Goal: Task Accomplishment & Management: Use online tool/utility

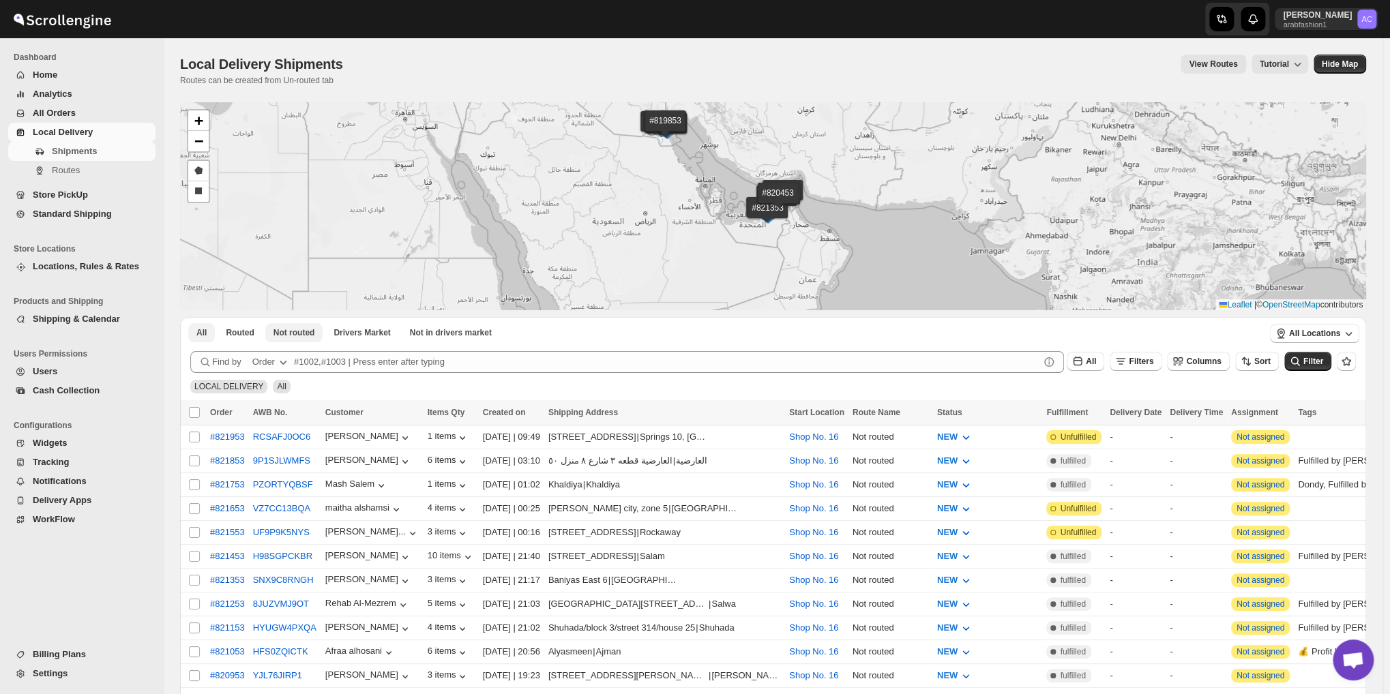
click at [292, 331] on span "Not routed" at bounding box center [294, 332] width 42 height 11
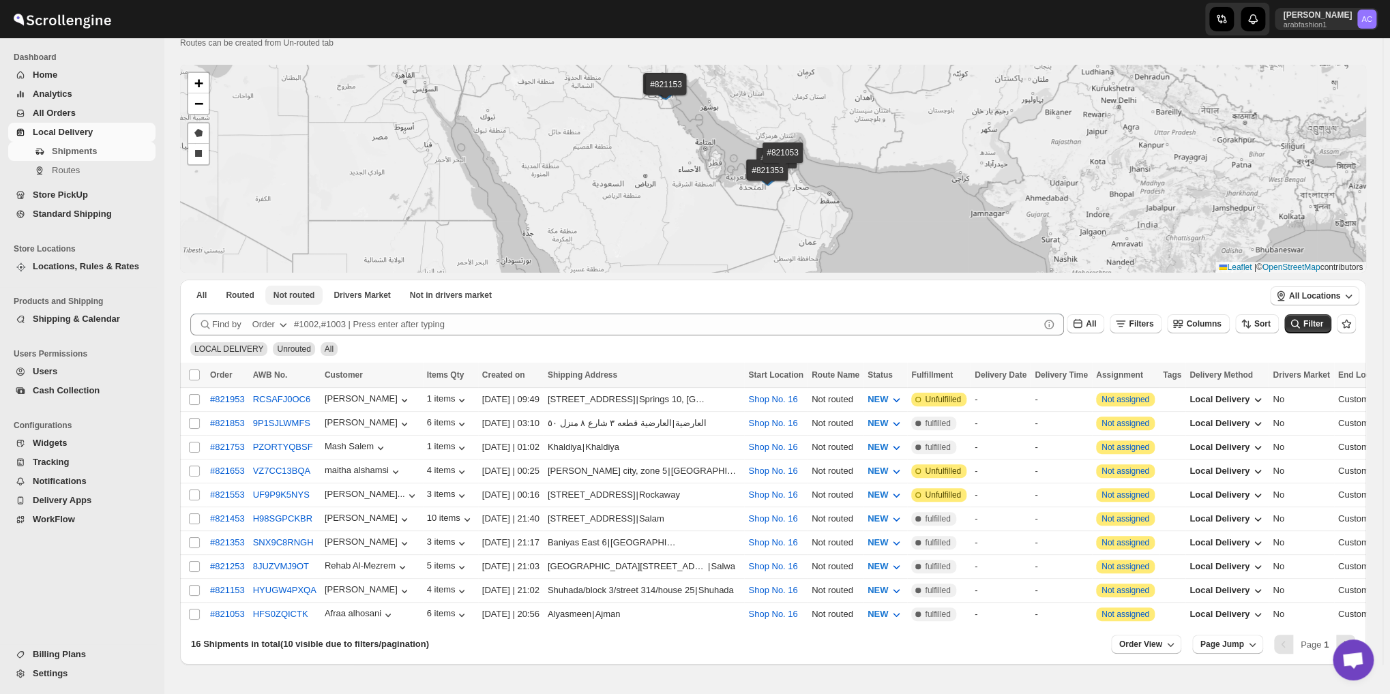
scroll to position [72, 0]
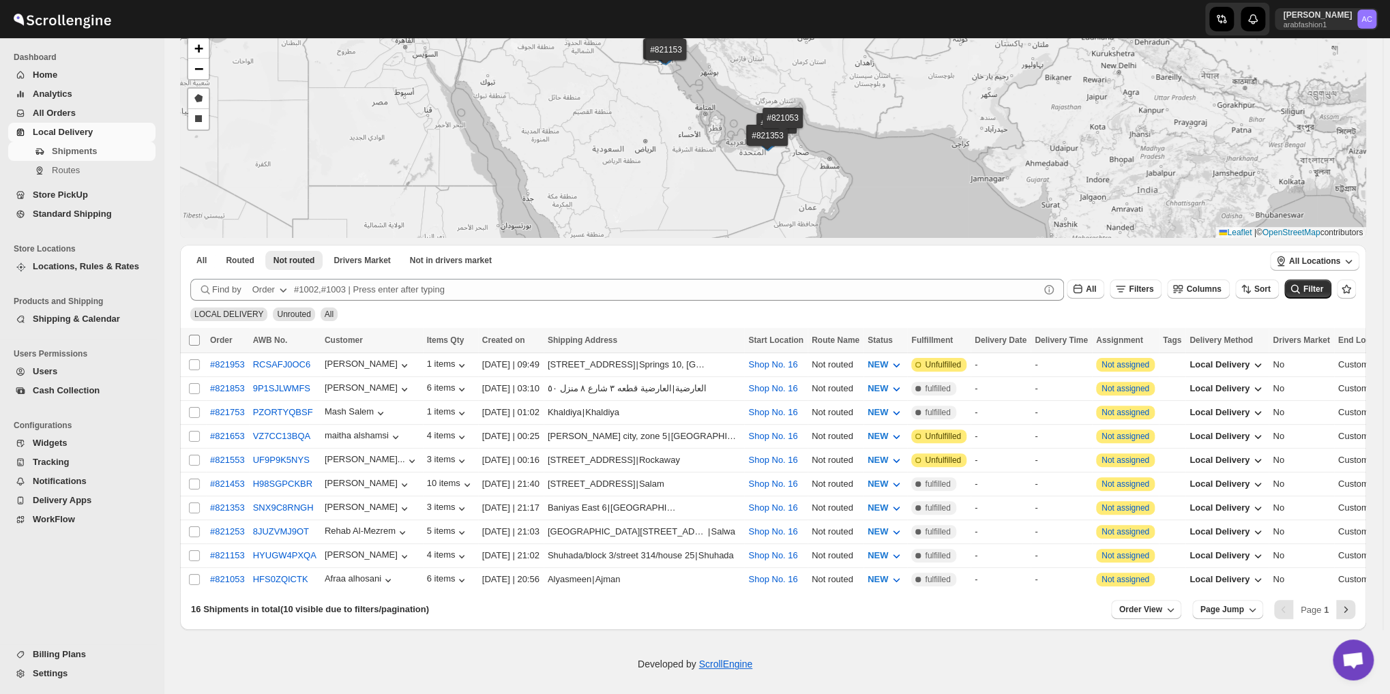
click at [191, 341] on input "Select all shipments" at bounding box center [194, 340] width 11 height 11
checkbox input "true"
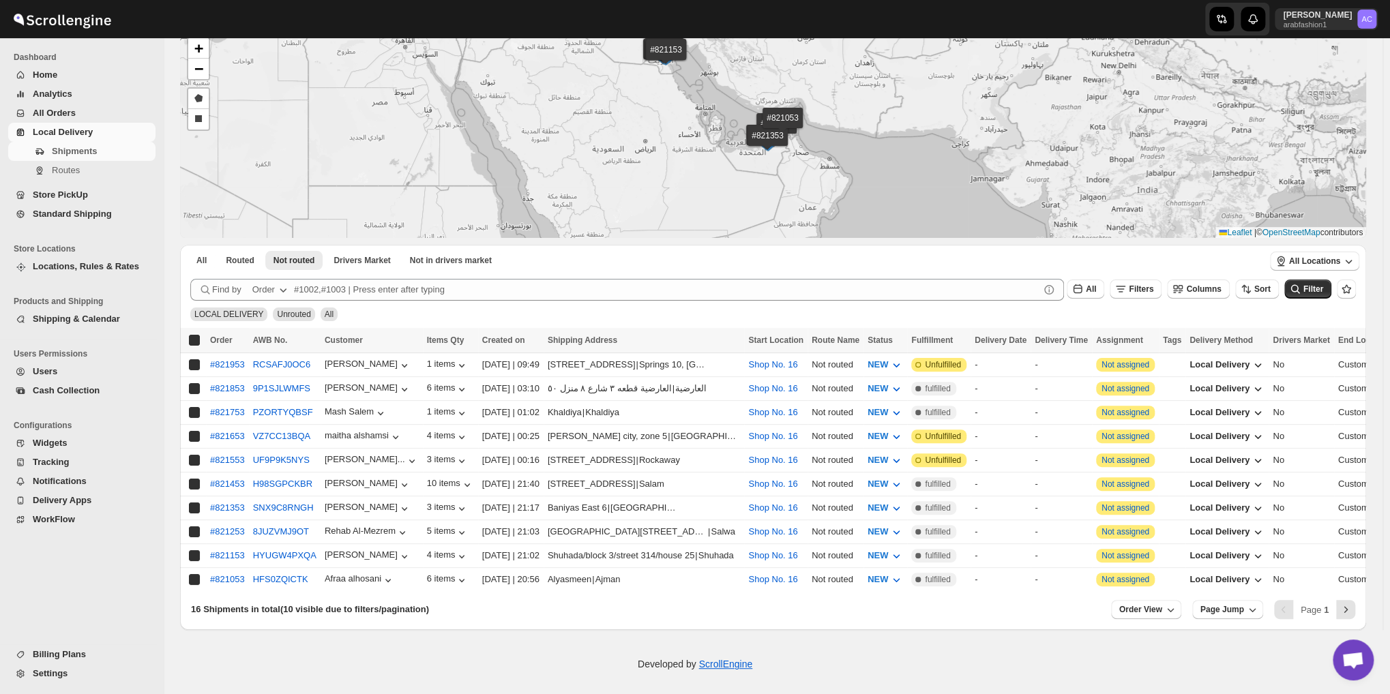
checkbox input "true"
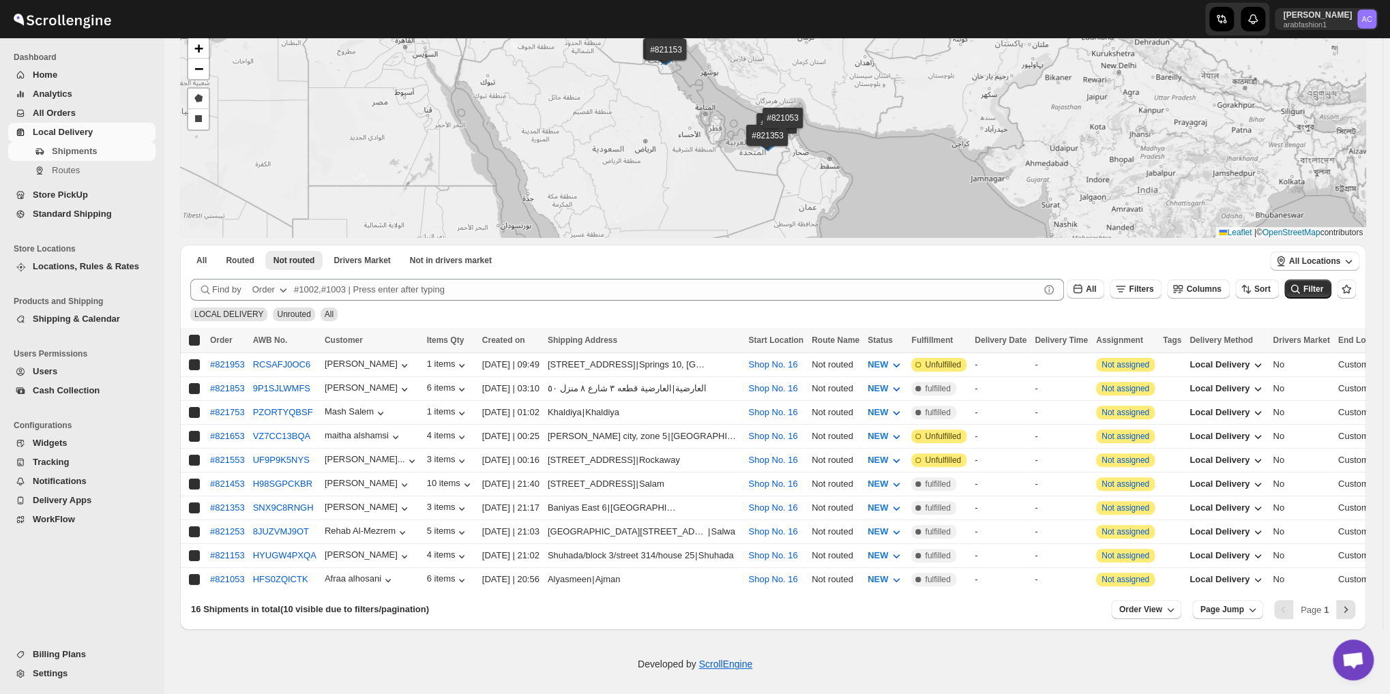
checkbox input "true"
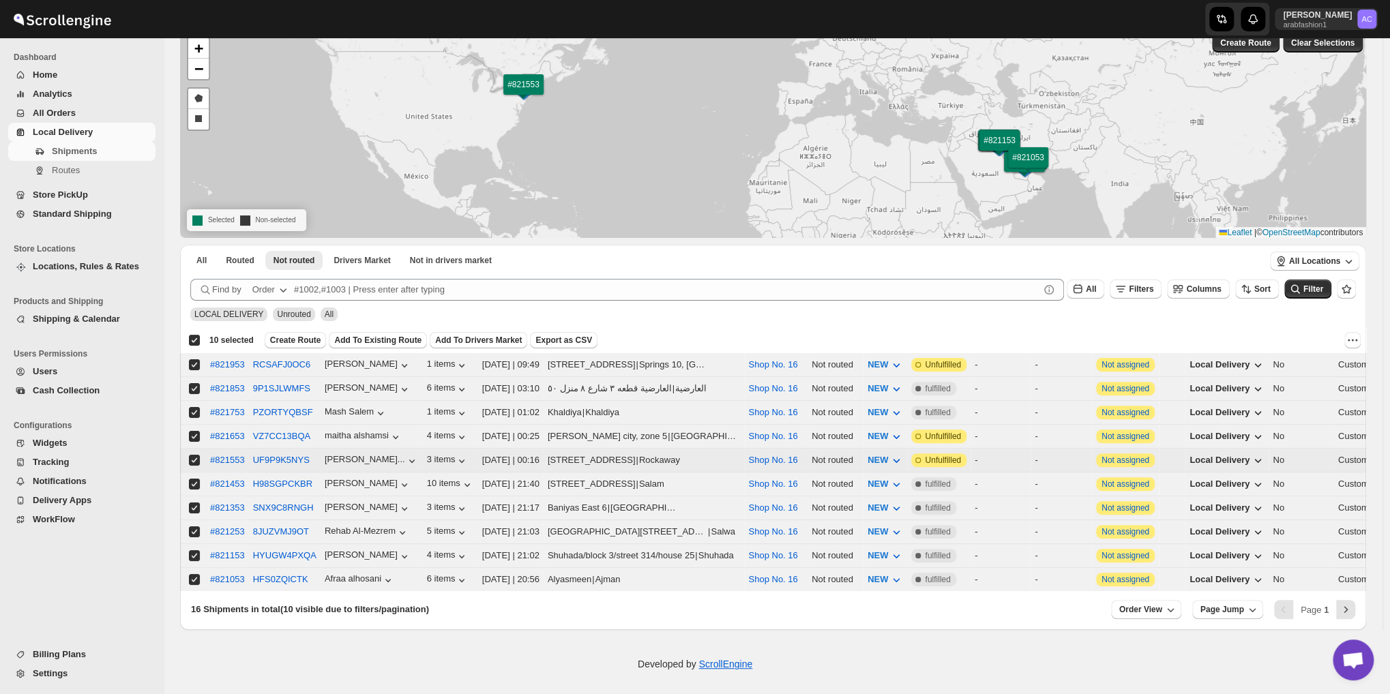
click at [194, 455] on input "Select shipment" at bounding box center [194, 460] width 11 height 11
checkbox input "false"
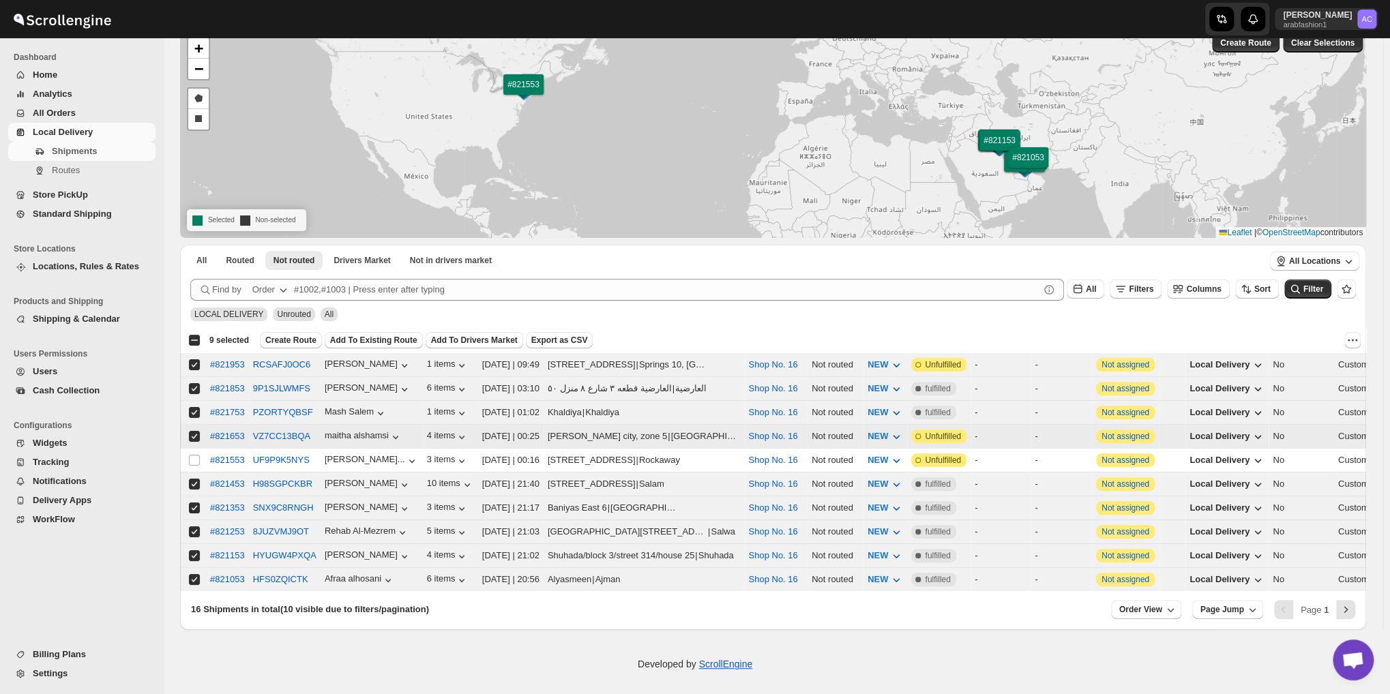
checkbox input "false"
click at [196, 436] on input "Select shipment" at bounding box center [194, 436] width 11 height 11
checkbox input "false"
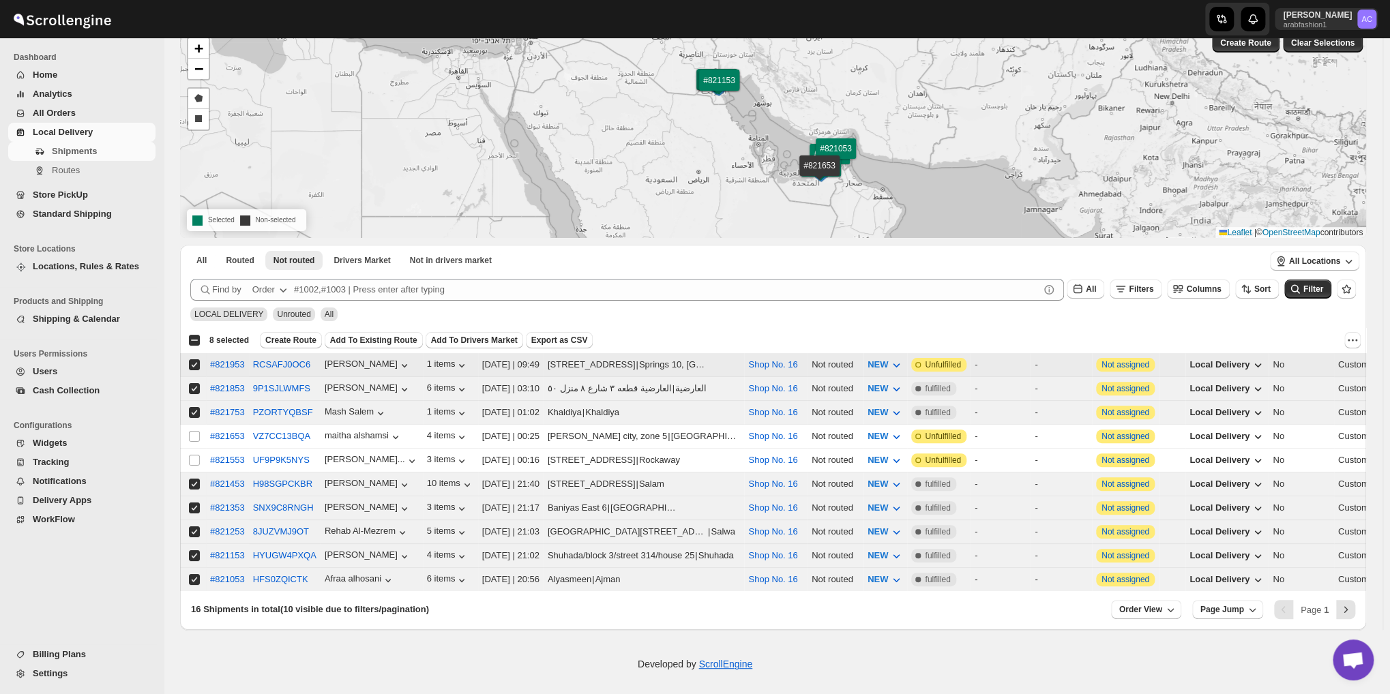
click at [190, 363] on input "Select shipment" at bounding box center [194, 364] width 11 height 11
checkbox input "false"
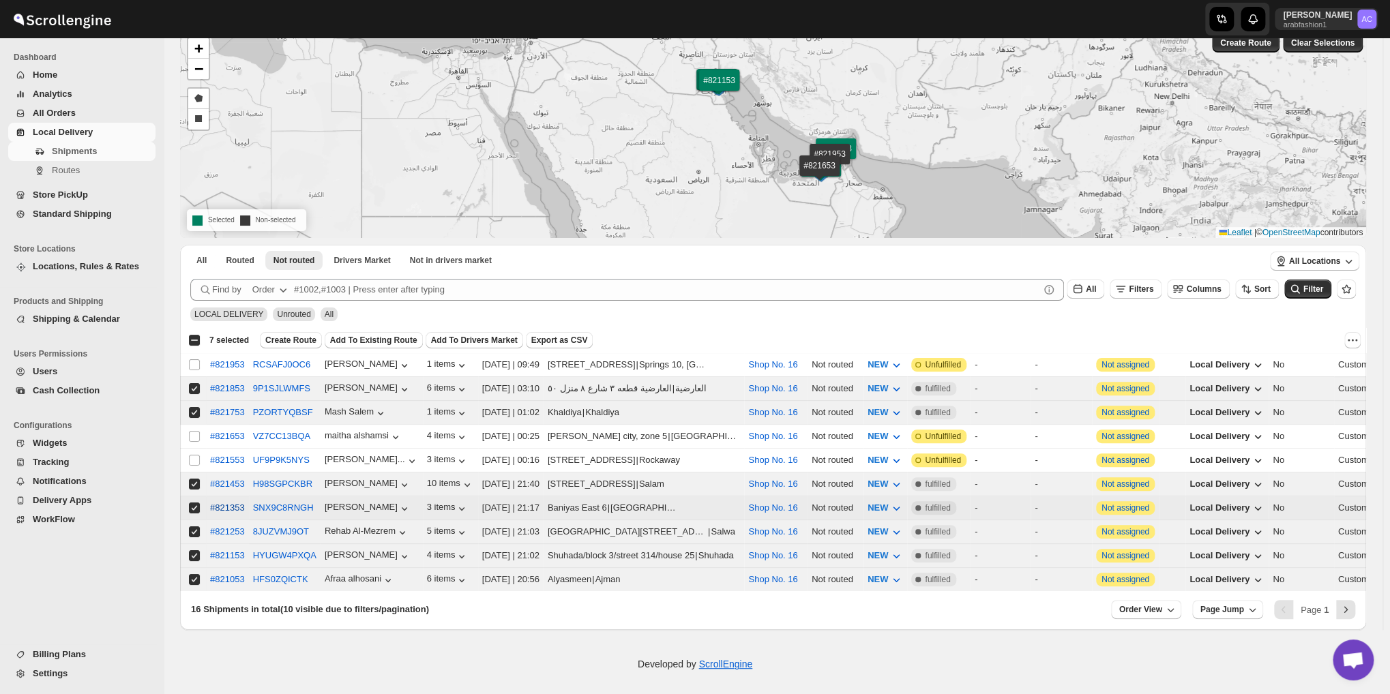
click at [194, 502] on input "Select shipment" at bounding box center [194, 507] width 11 height 11
checkbox input "false"
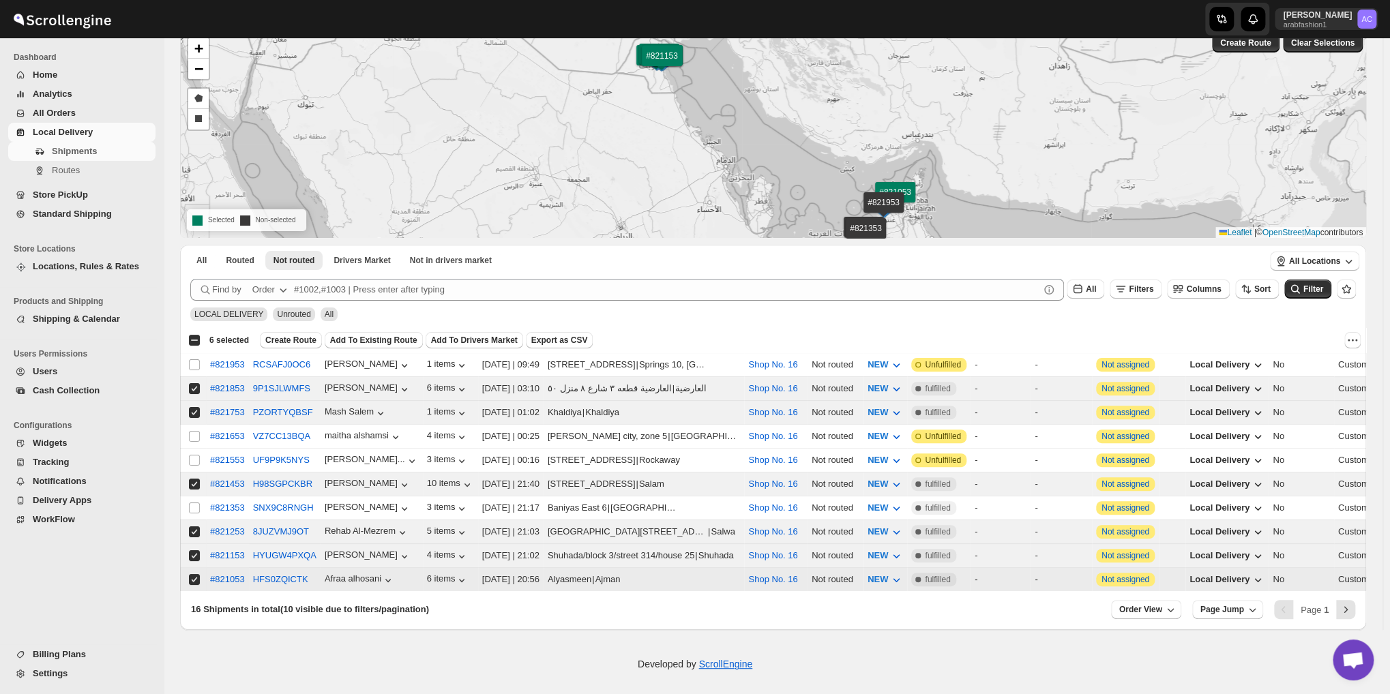
click at [195, 574] on input "Select shipment" at bounding box center [194, 579] width 11 height 11
checkbox input "false"
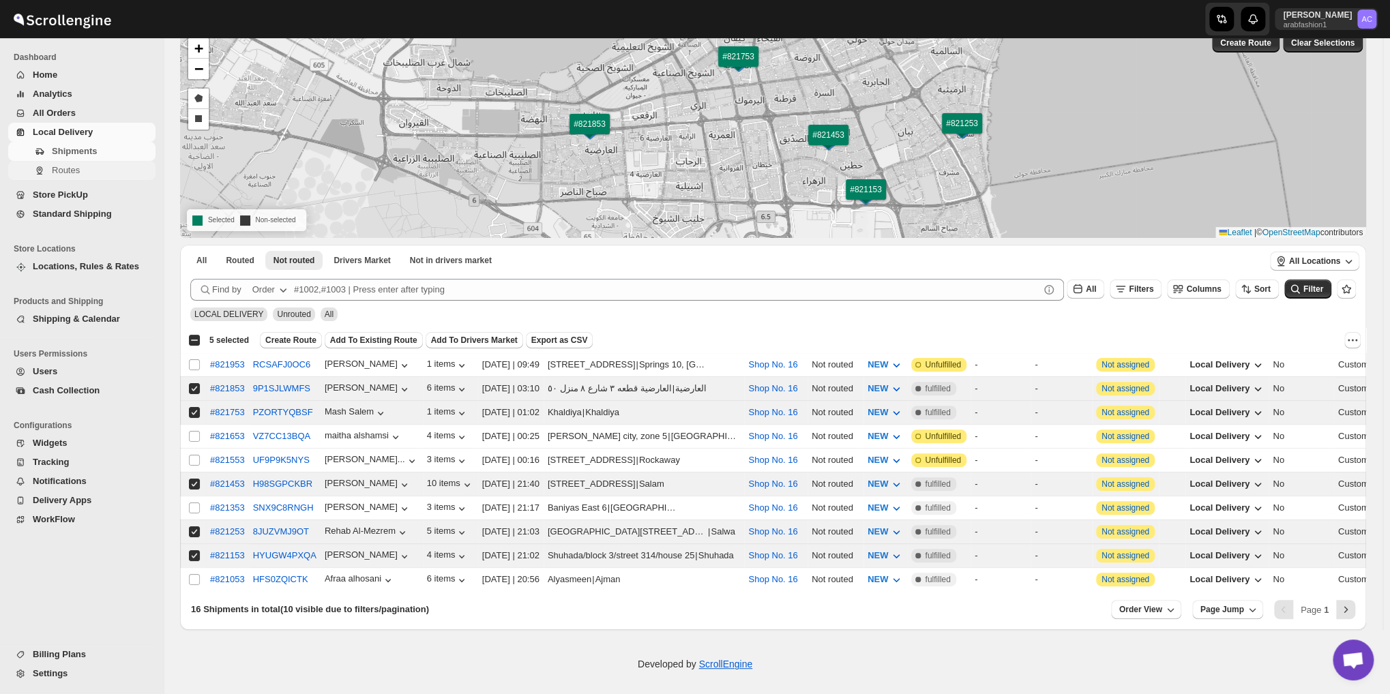
click at [72, 172] on span "Routes" at bounding box center [66, 170] width 28 height 10
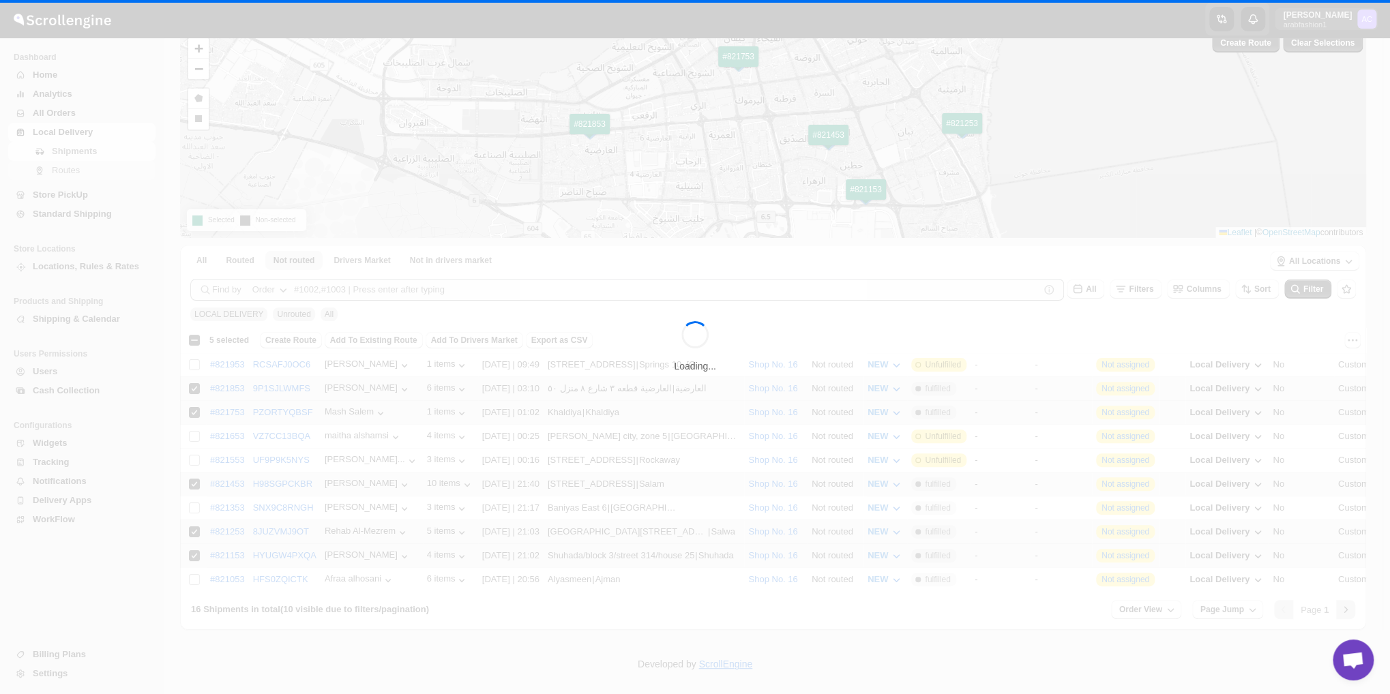
scroll to position [0, 0]
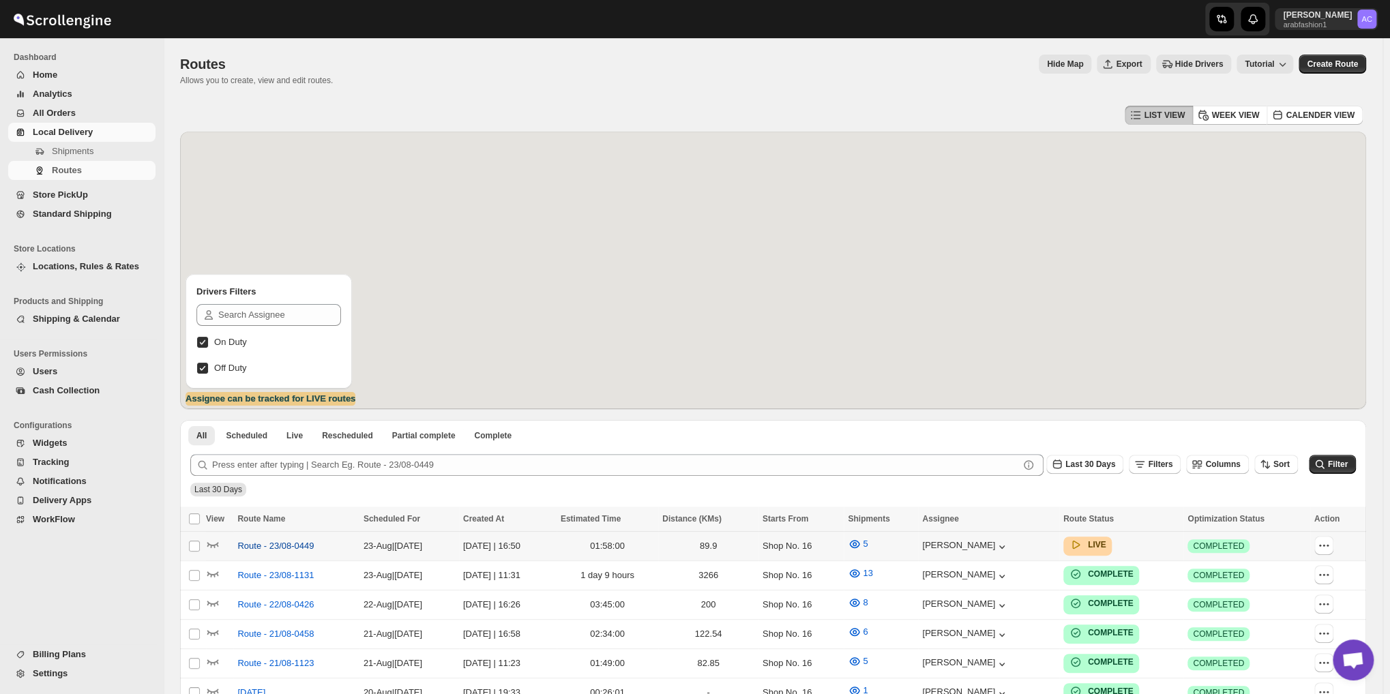
click at [297, 546] on span "Route - 23/08-0449" at bounding box center [275, 546] width 76 height 14
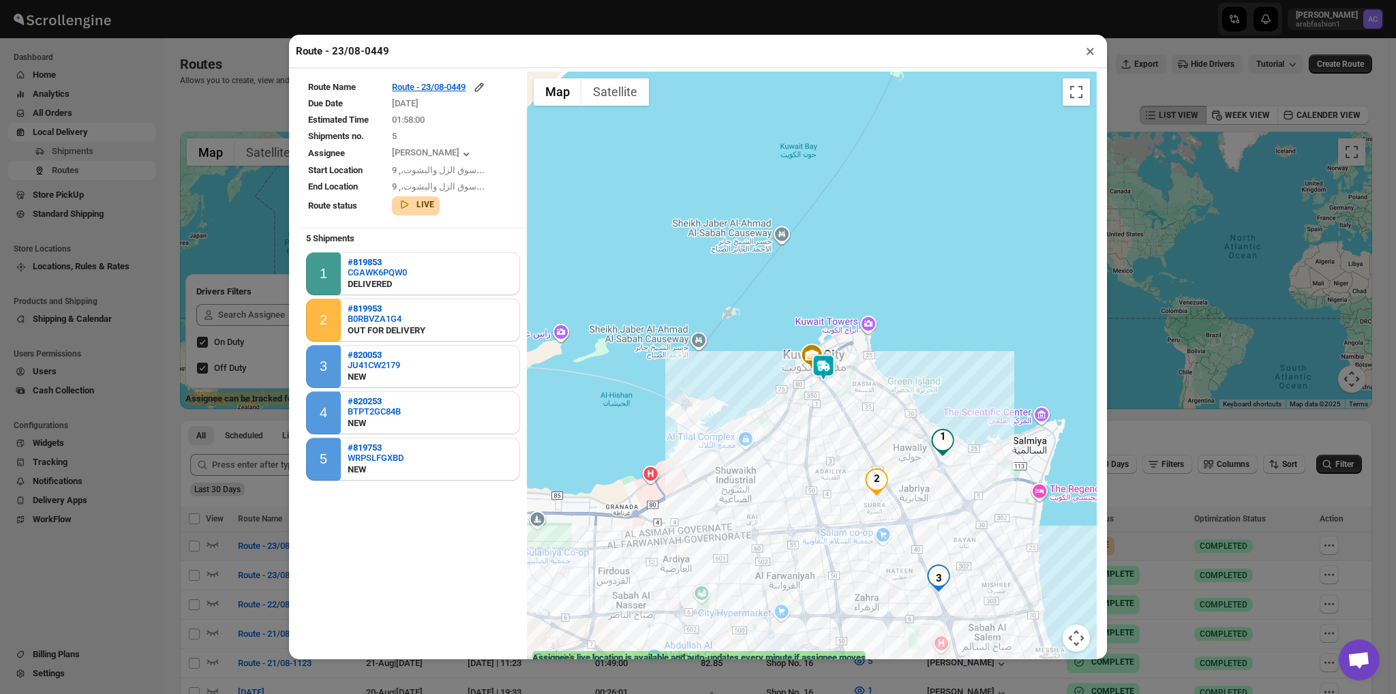
click at [1091, 55] on button "×" at bounding box center [1091, 51] width 20 height 19
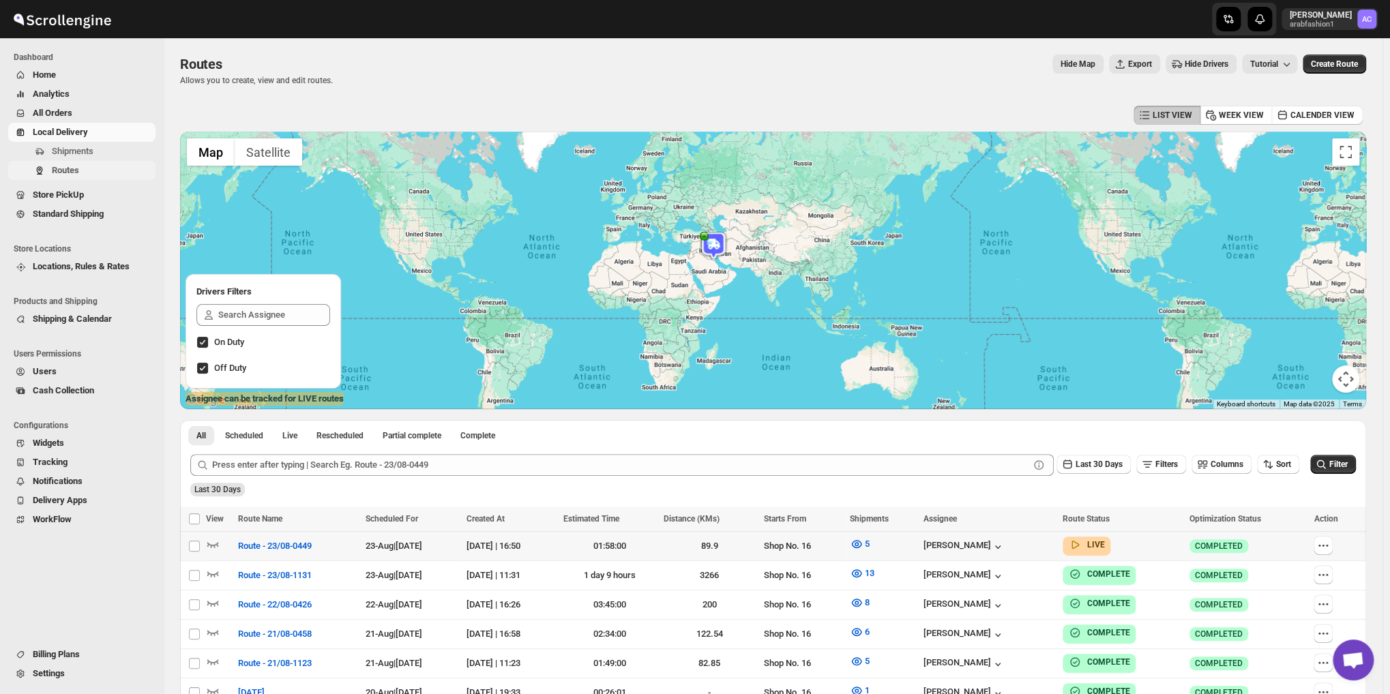
click at [76, 161] on button "Routes" at bounding box center [81, 170] width 147 height 19
click at [66, 146] on span "Shipments" at bounding box center [73, 151] width 42 height 10
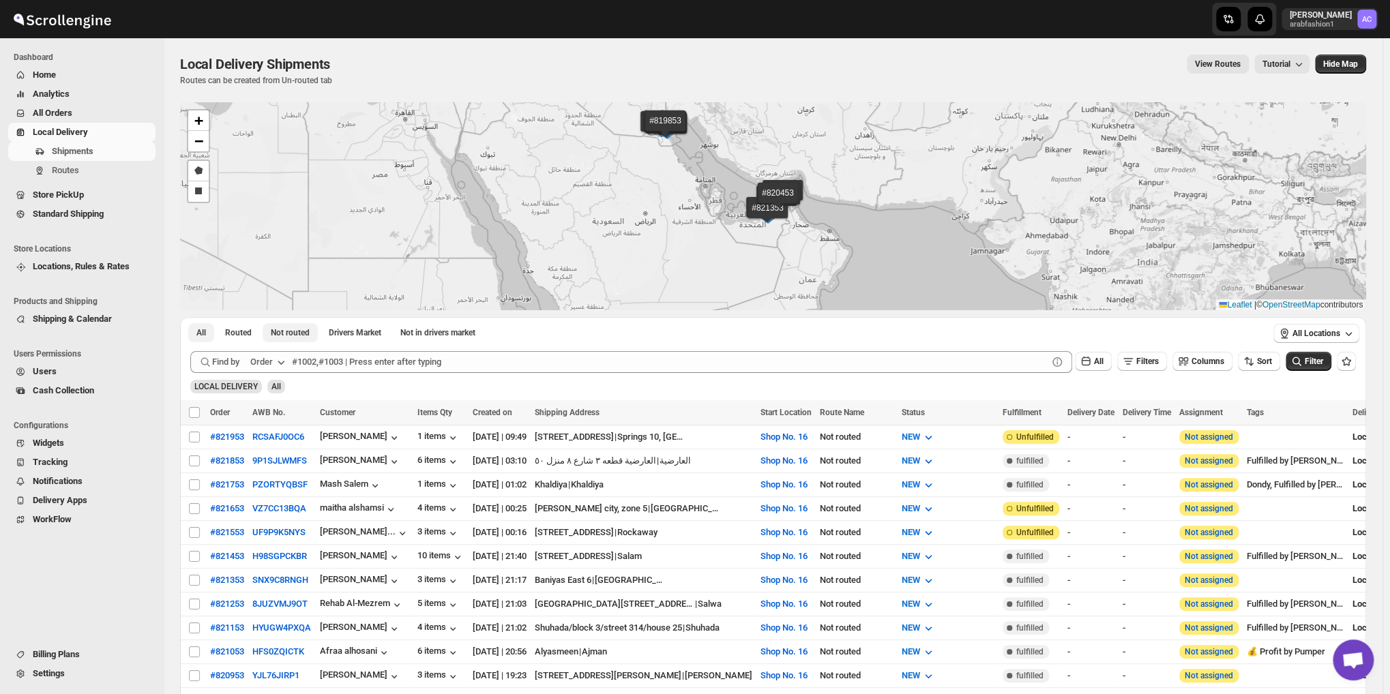
click at [293, 330] on span "Not routed" at bounding box center [290, 332] width 39 height 11
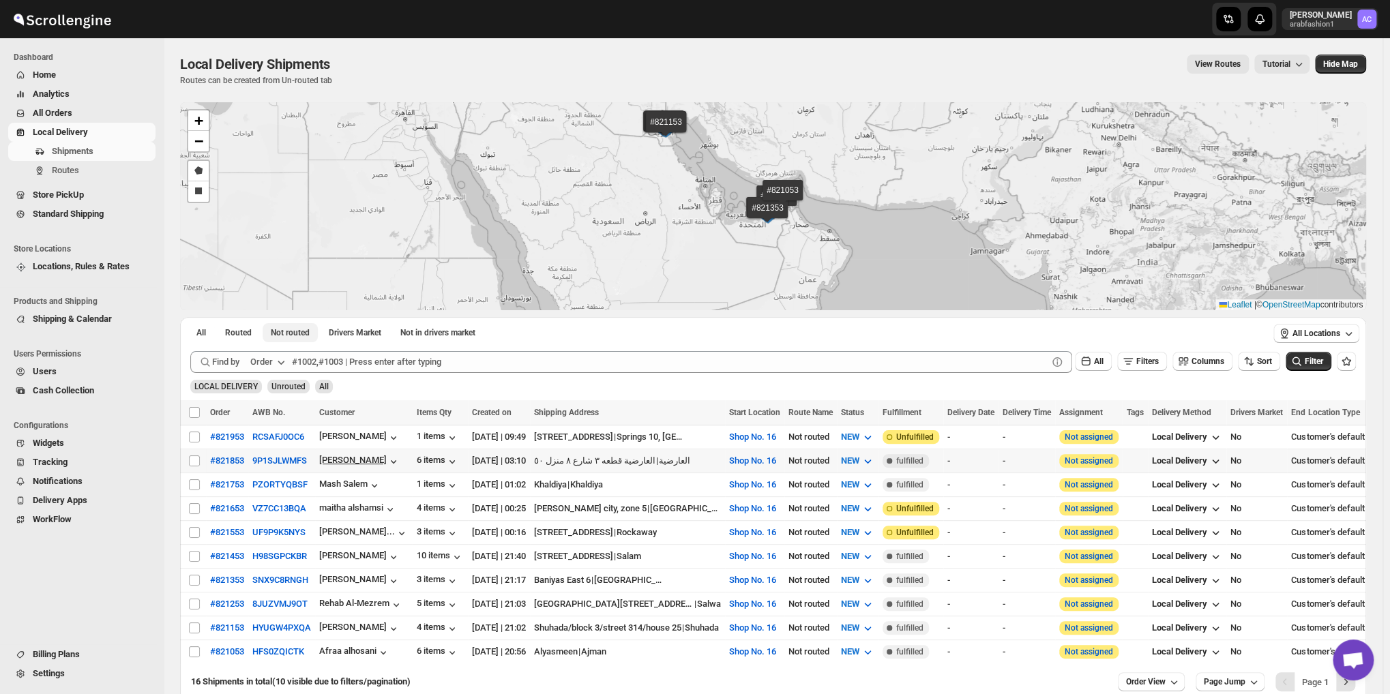
scroll to position [72, 0]
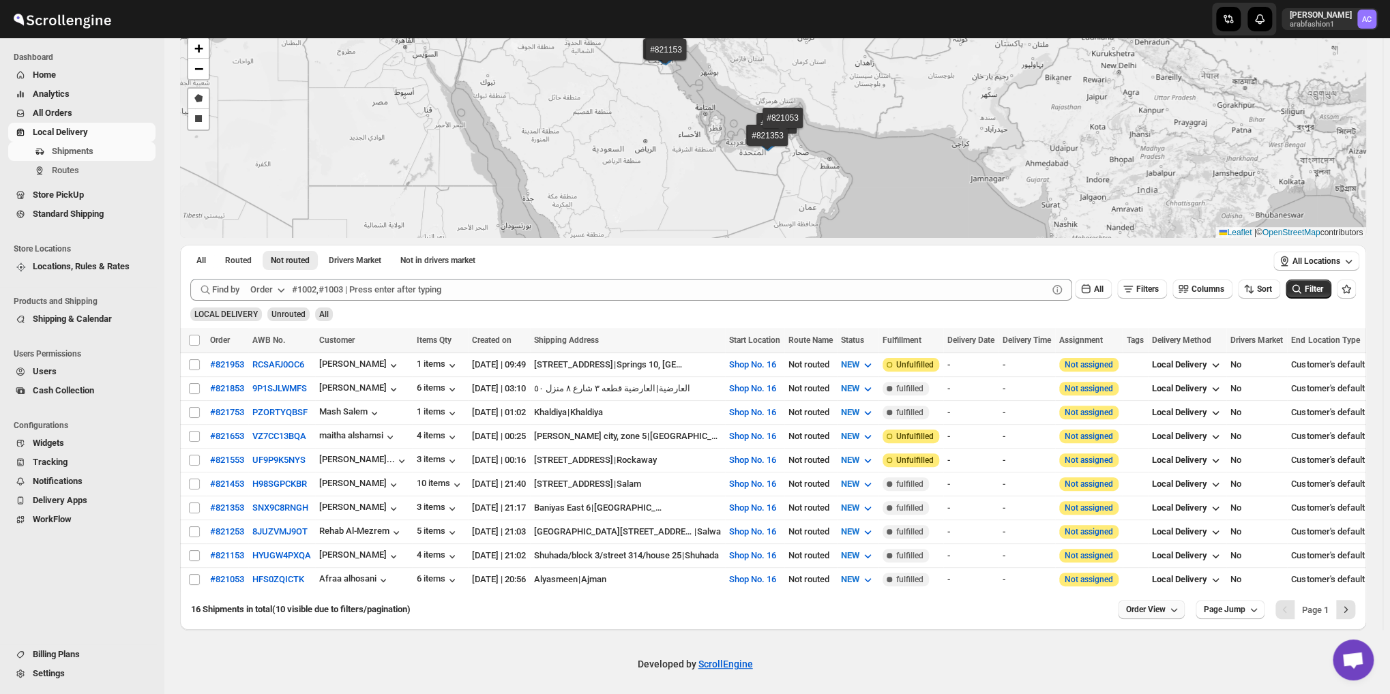
click at [1159, 606] on span "Order View" at bounding box center [1146, 609] width 40 height 11
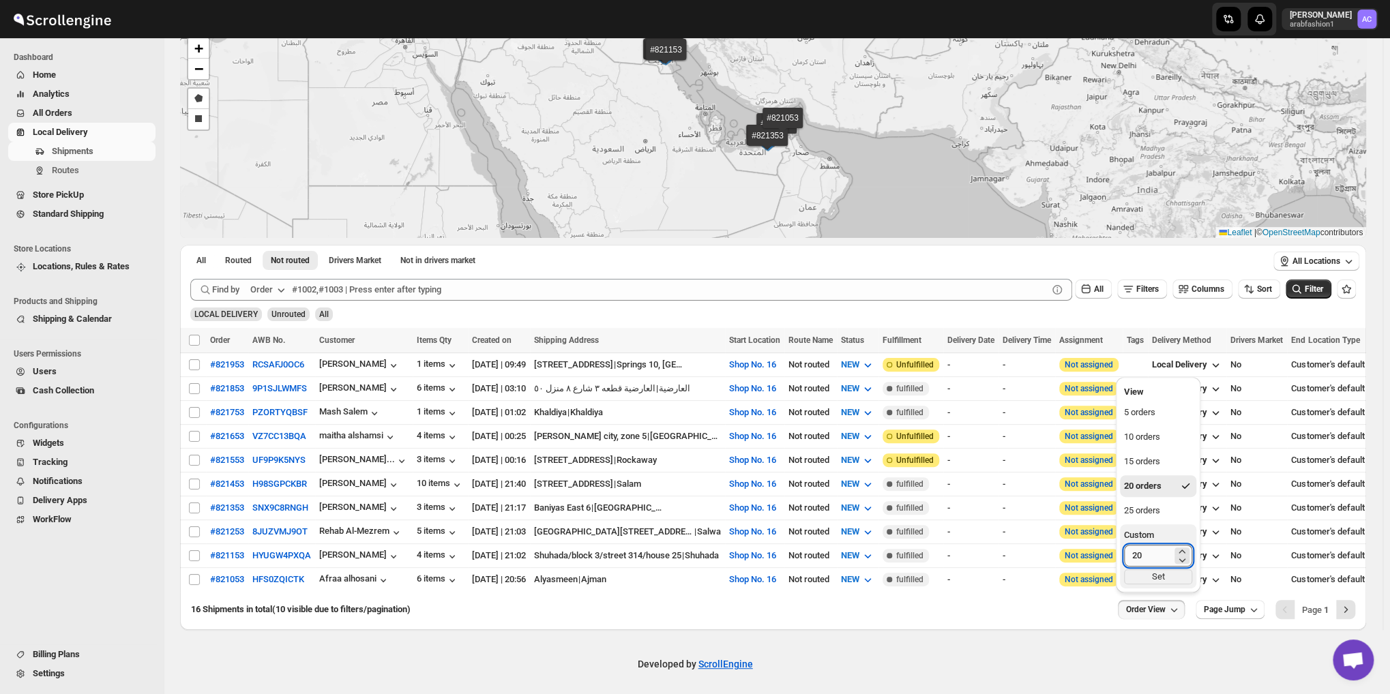
click at [1150, 553] on input "20" at bounding box center [1148, 556] width 48 height 22
type input "40"
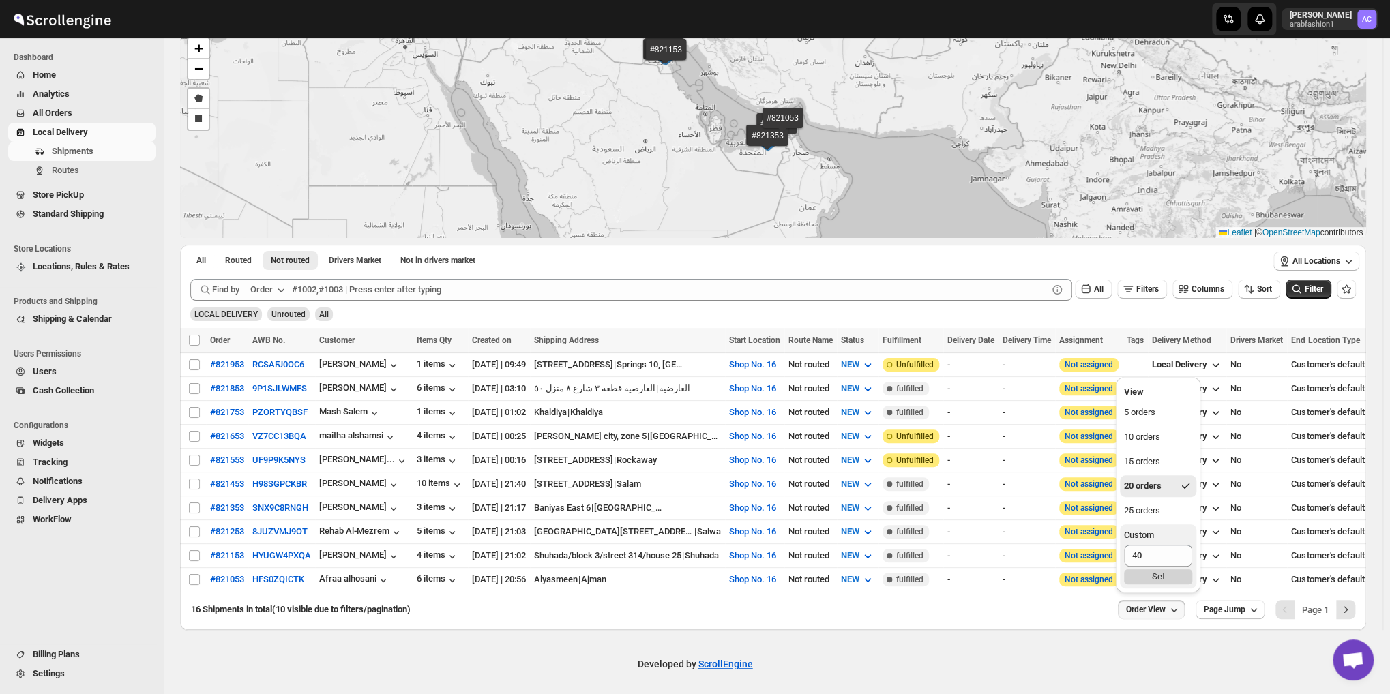
click at [1149, 575] on div "Set" at bounding box center [1158, 576] width 68 height 15
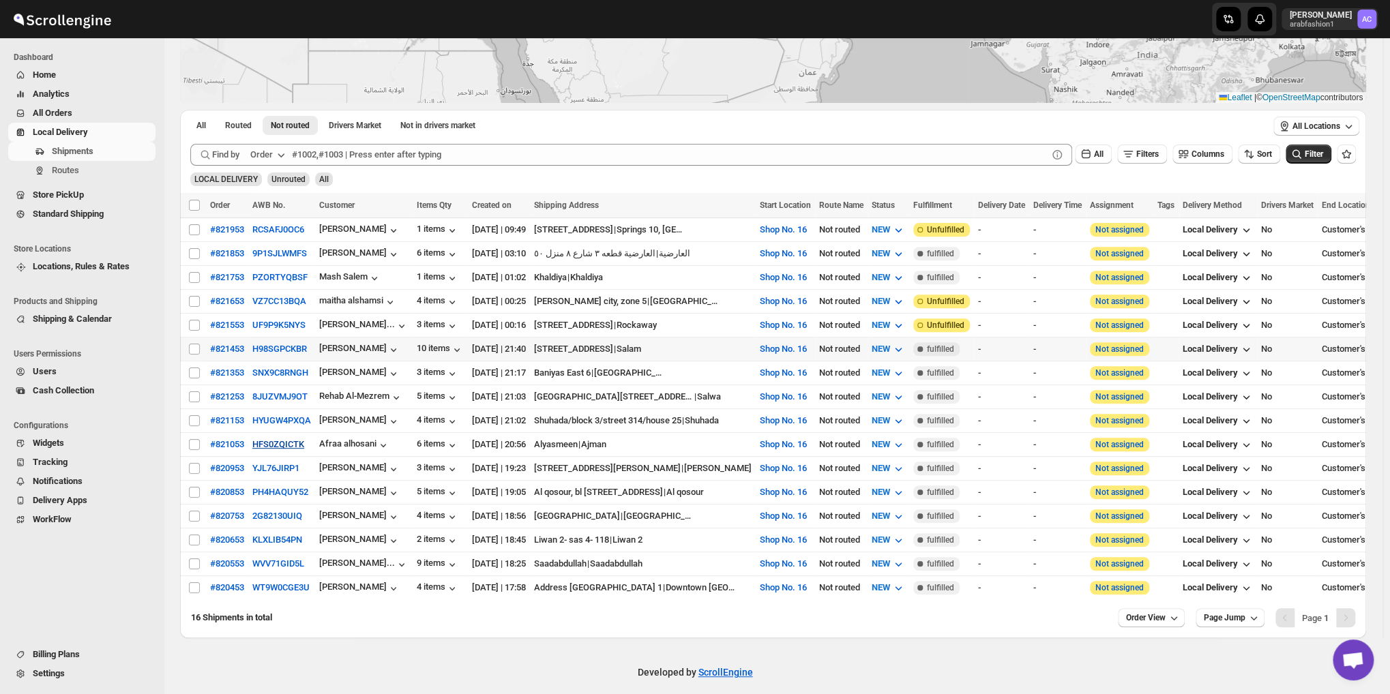
scroll to position [210, 0]
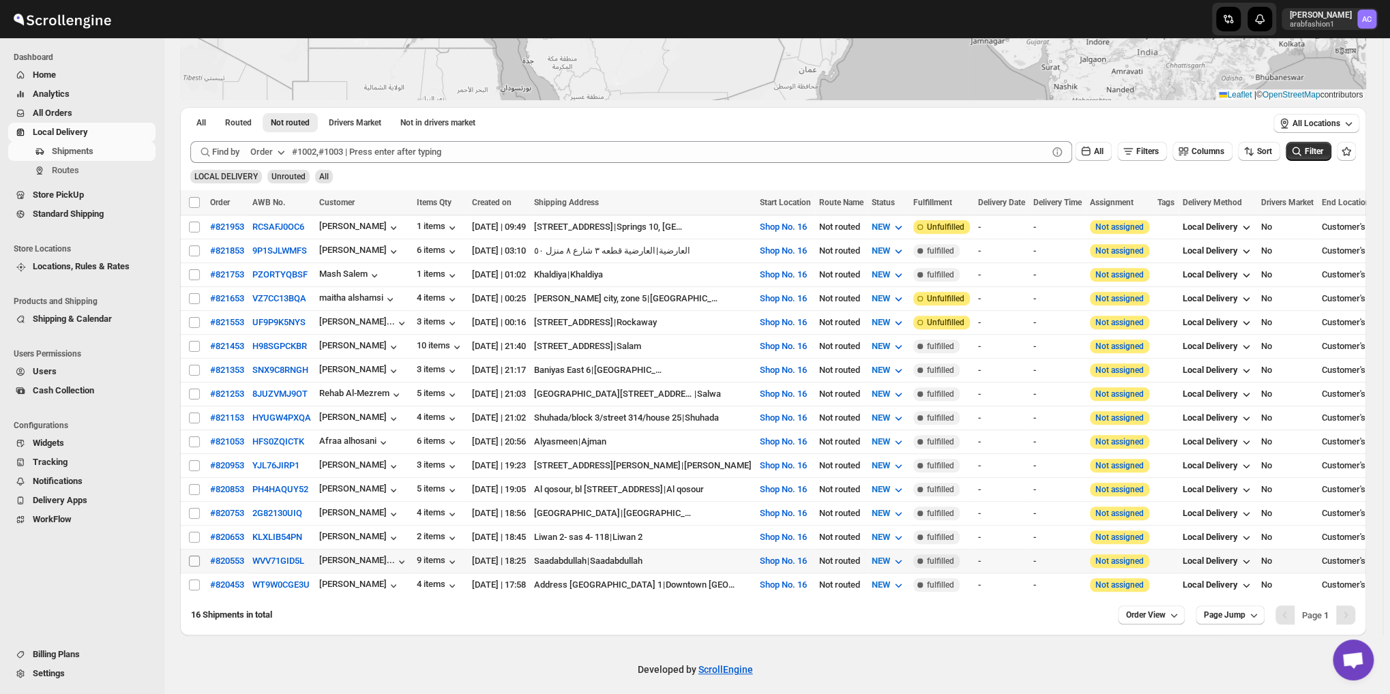
click at [196, 556] on input "Select shipment" at bounding box center [194, 561] width 11 height 11
checkbox input "true"
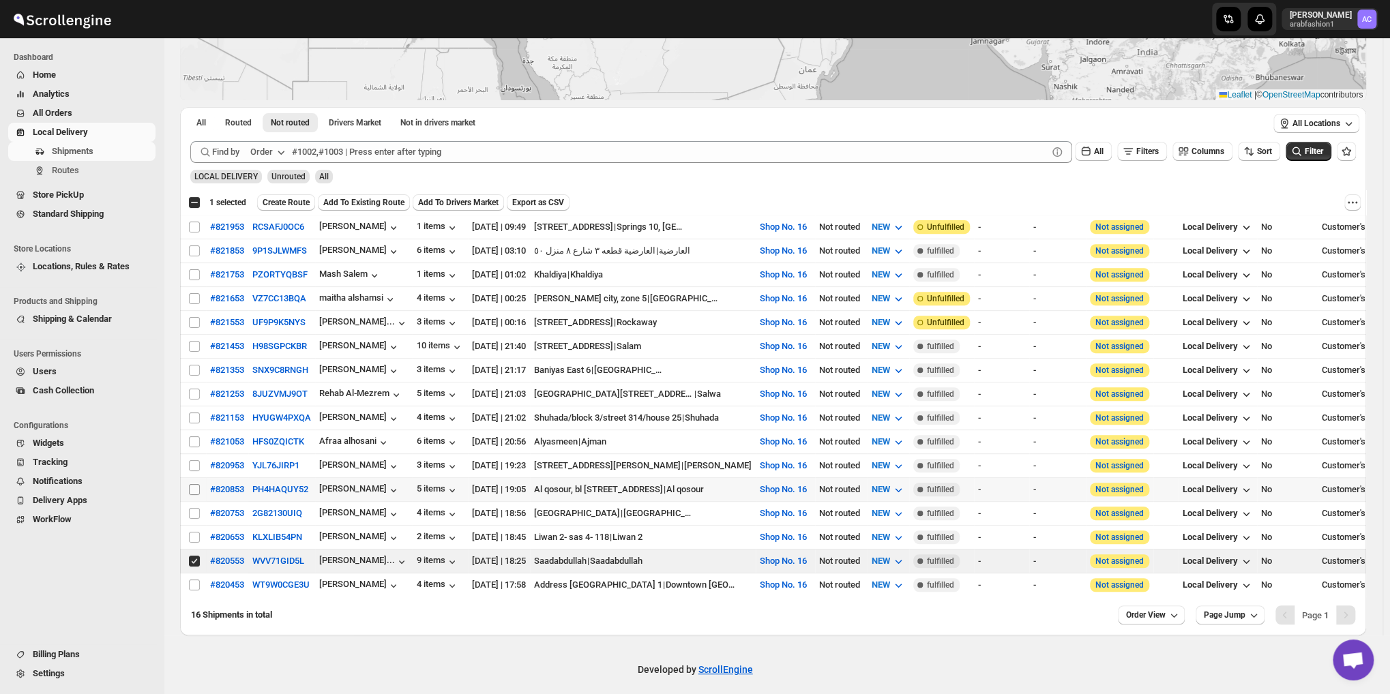
click at [194, 484] on input "Select shipment" at bounding box center [194, 489] width 11 height 11
checkbox input "true"
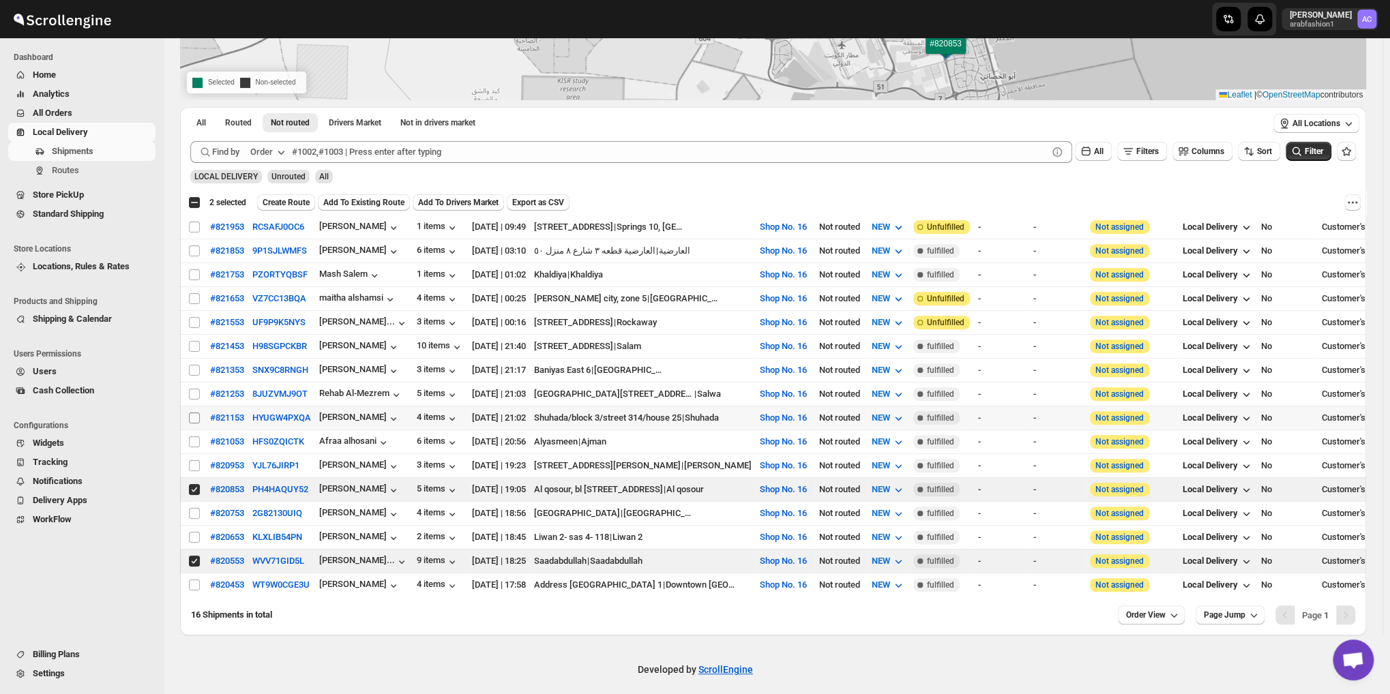
click at [194, 412] on input "Select shipment" at bounding box center [194, 417] width 11 height 11
checkbox input "true"
click at [194, 389] on input "Select shipment" at bounding box center [194, 394] width 11 height 11
checkbox input "true"
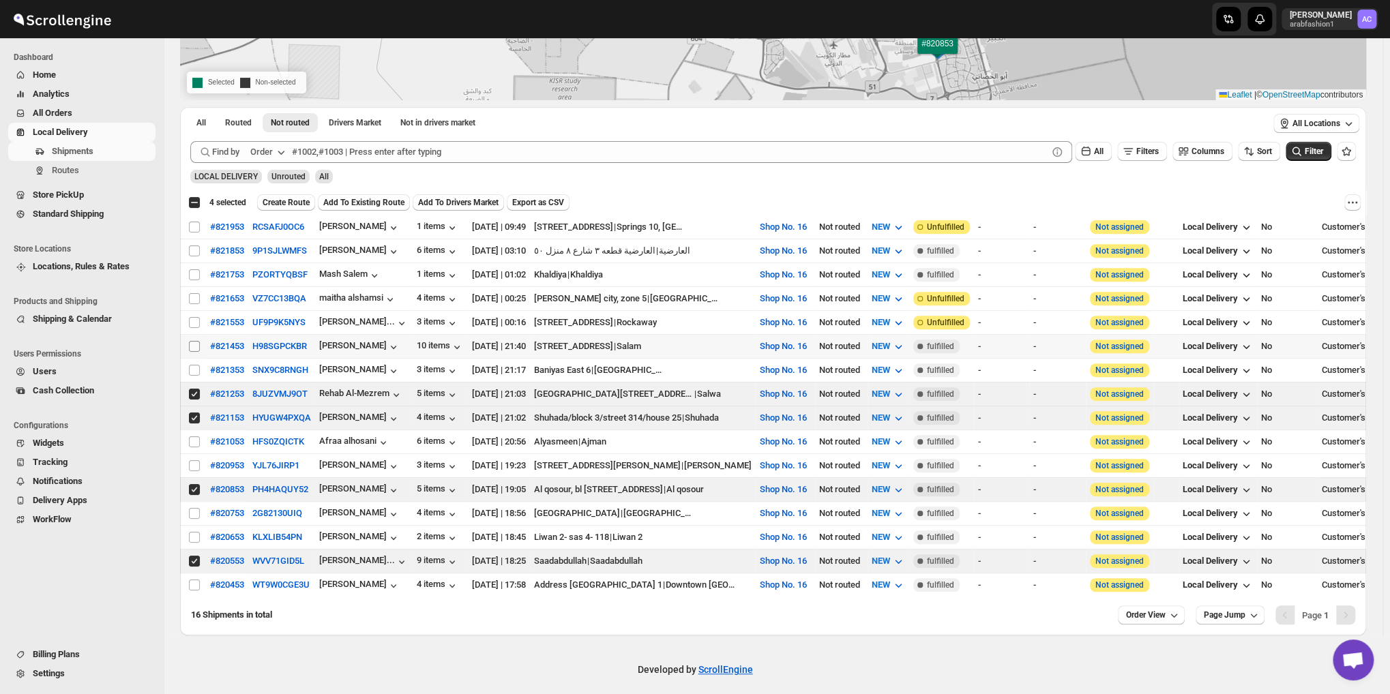
click at [194, 342] on input "Select shipment" at bounding box center [194, 346] width 11 height 11
checkbox input "true"
click at [194, 271] on input "Select shipment" at bounding box center [194, 274] width 11 height 11
checkbox input "true"
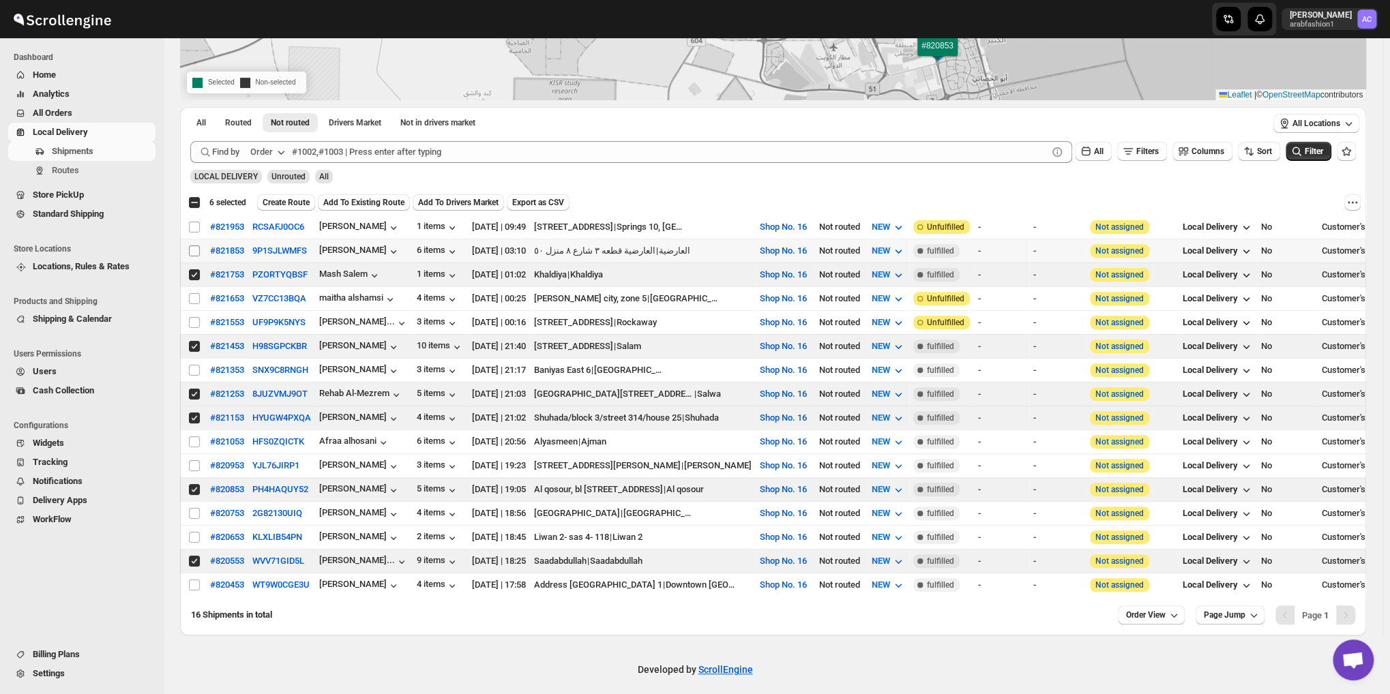
click at [194, 253] on input "Select shipment" at bounding box center [194, 250] width 11 height 11
checkbox input "true"
click at [278, 207] on span "Create Route" at bounding box center [285, 202] width 47 height 11
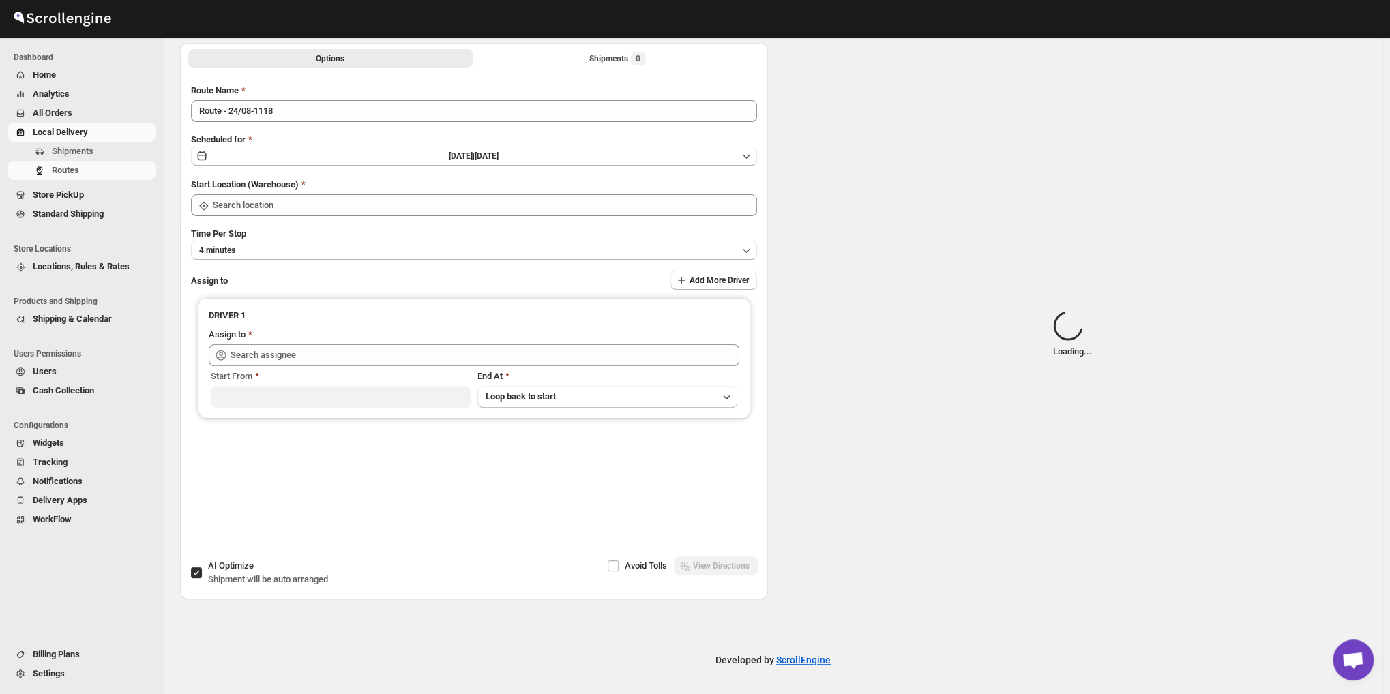
scroll to position [0, 0]
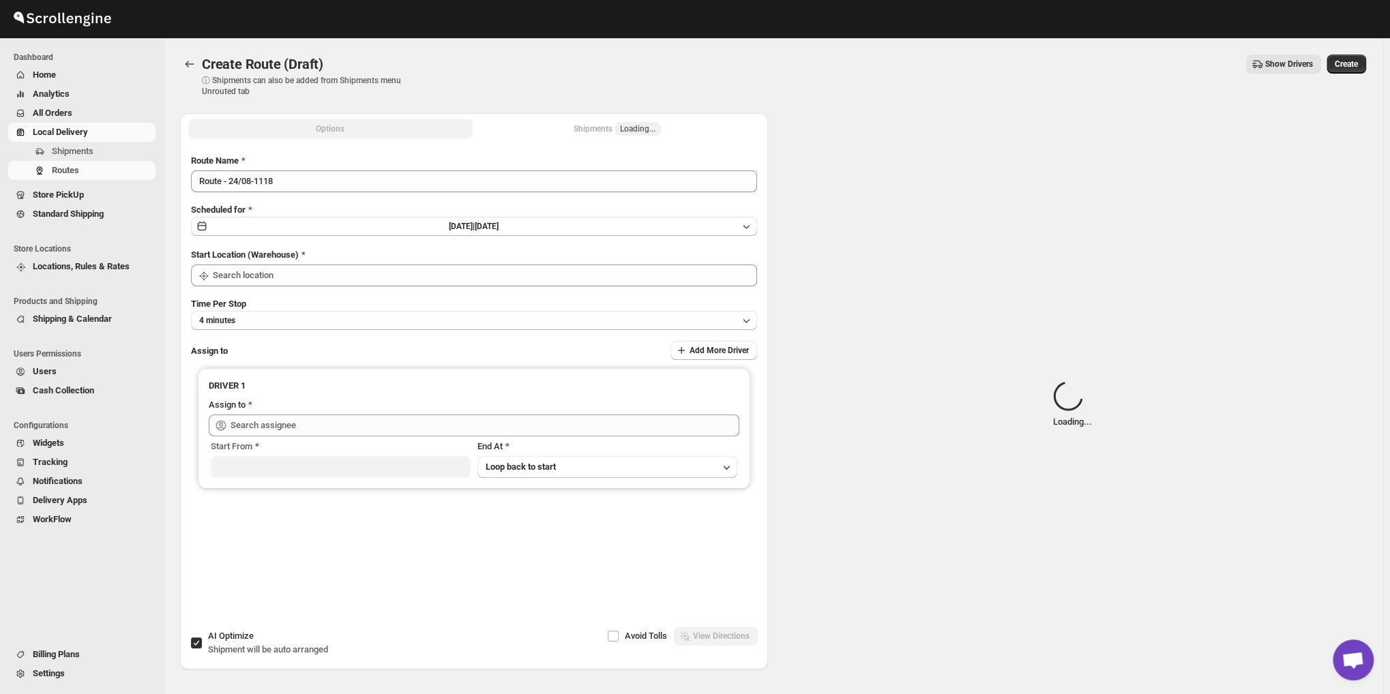
type input "Shop No. 16"
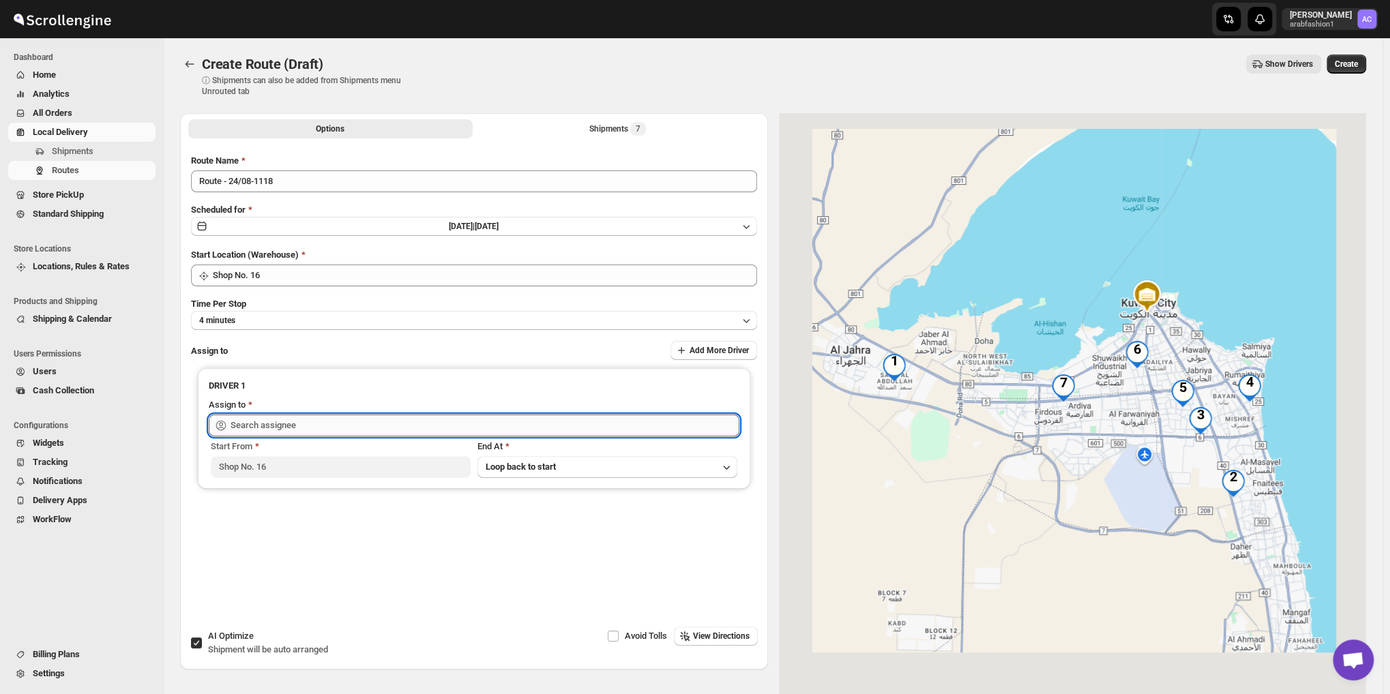
click at [288, 425] on input "text" at bounding box center [484, 426] width 509 height 22
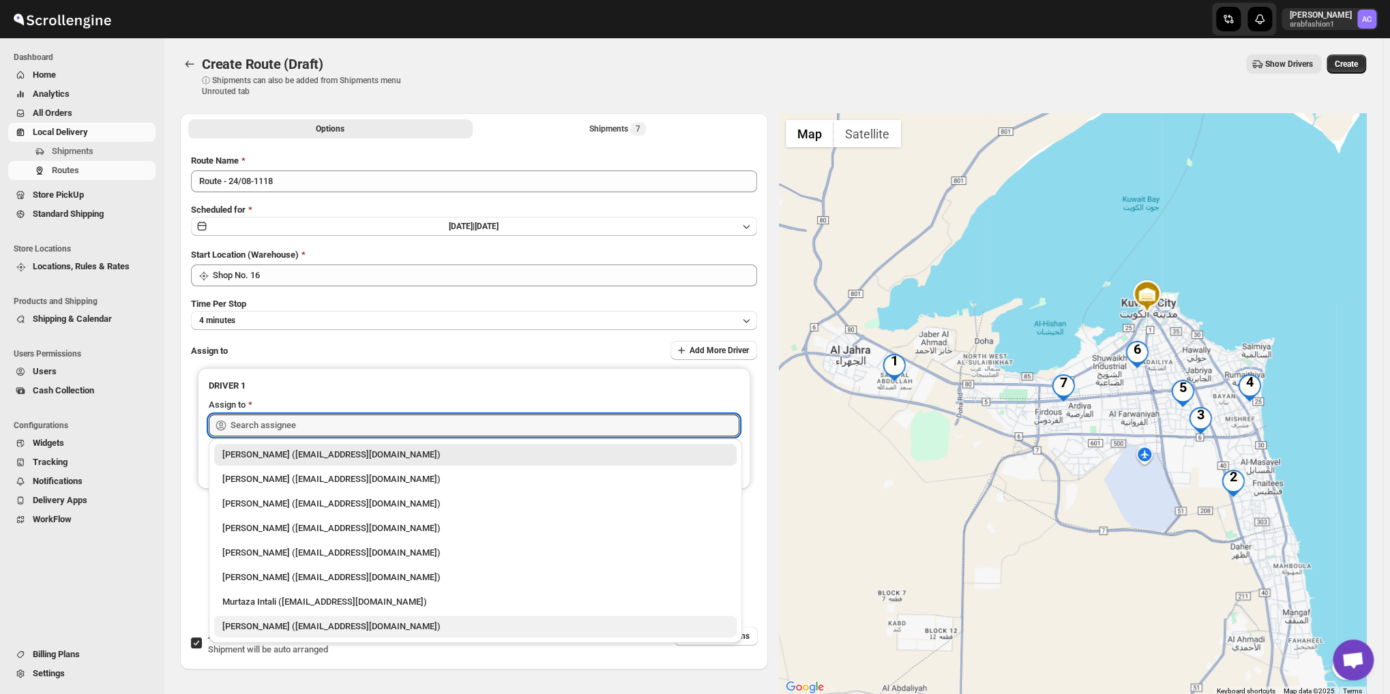
click at [299, 633] on div "[PERSON_NAME] ([EMAIL_ADDRESS][DOMAIN_NAME])" at bounding box center [475, 627] width 522 height 22
type input "[PERSON_NAME] ([EMAIL_ADDRESS][DOMAIN_NAME])"
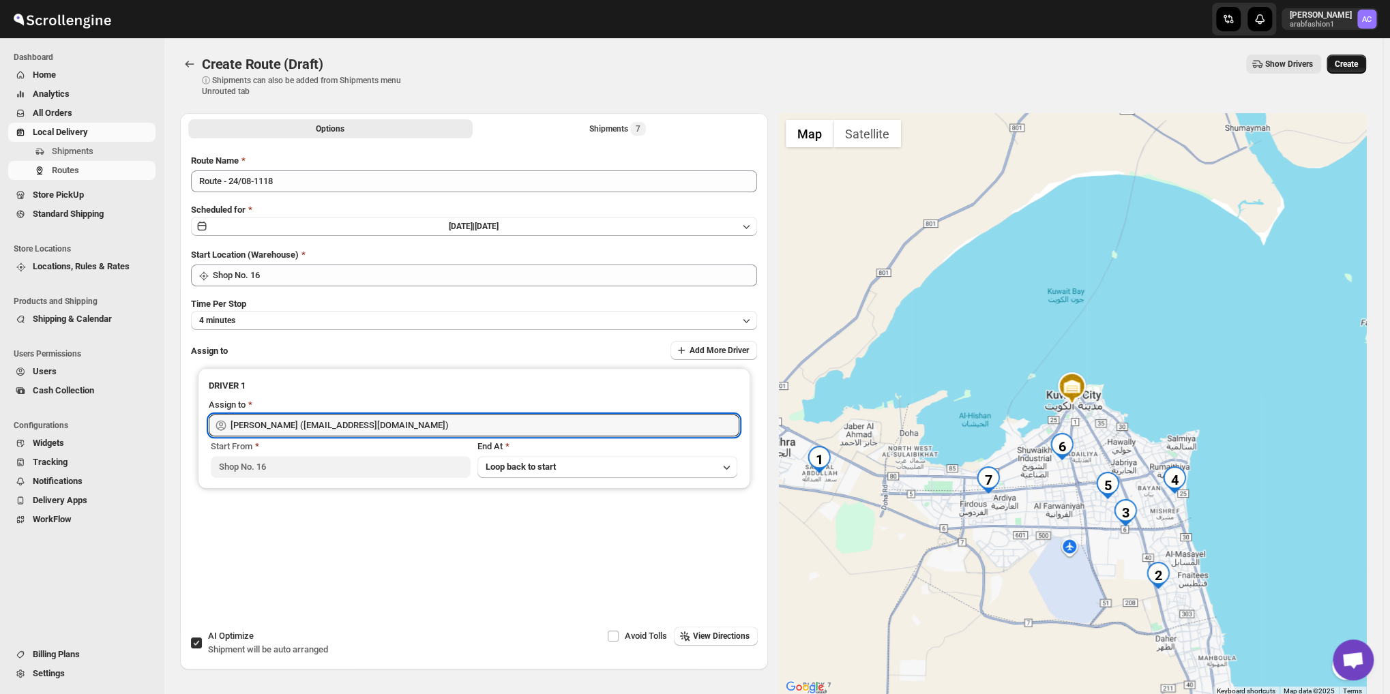
click at [1352, 68] on span "Create" at bounding box center [1345, 64] width 23 height 11
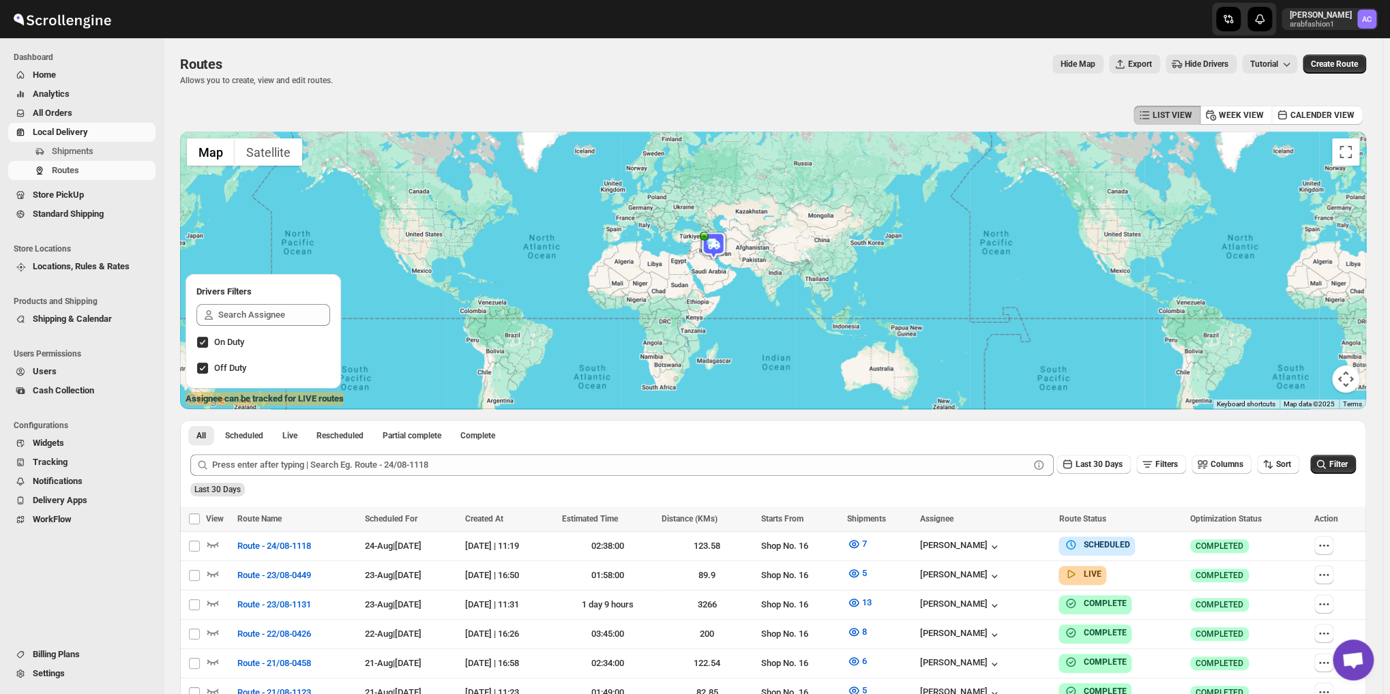
click at [1353, 656] on span "Open chat" at bounding box center [1352, 661] width 22 height 19
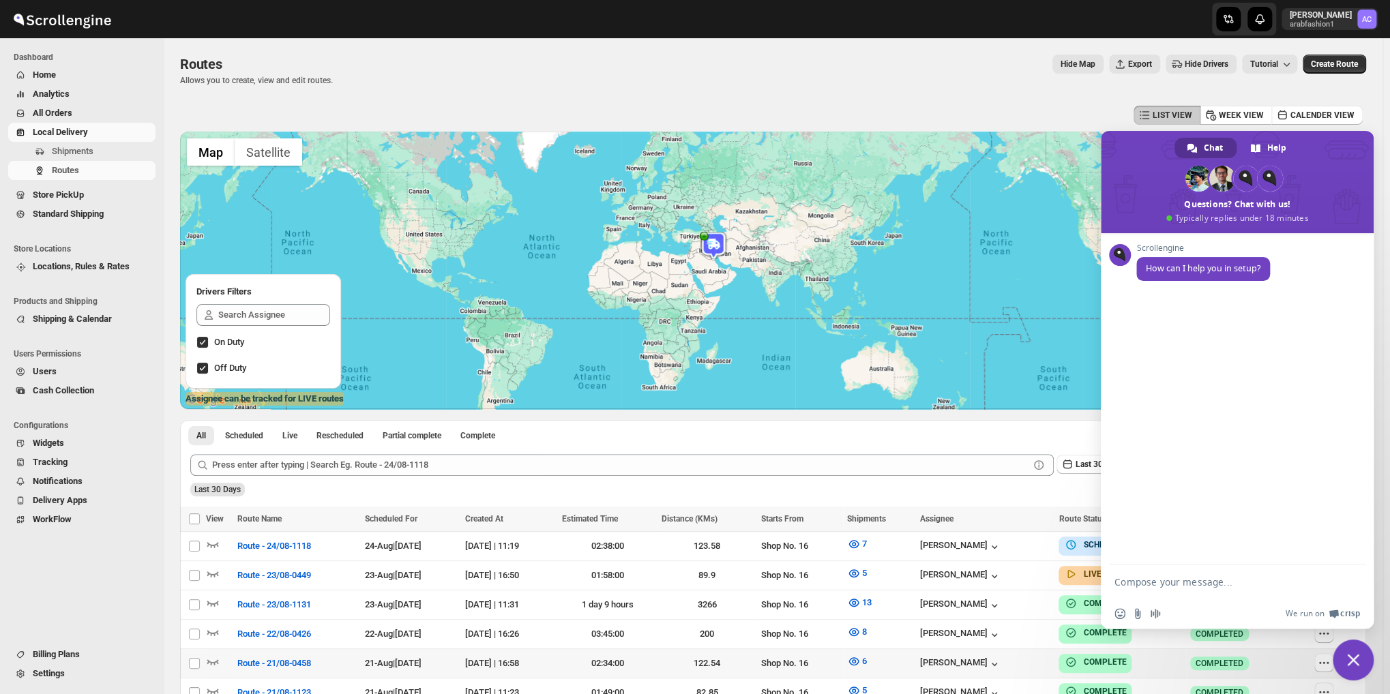
click at [1355, 654] on span "Close chat" at bounding box center [1353, 660] width 12 height 12
